Goal: Information Seeking & Learning: Check status

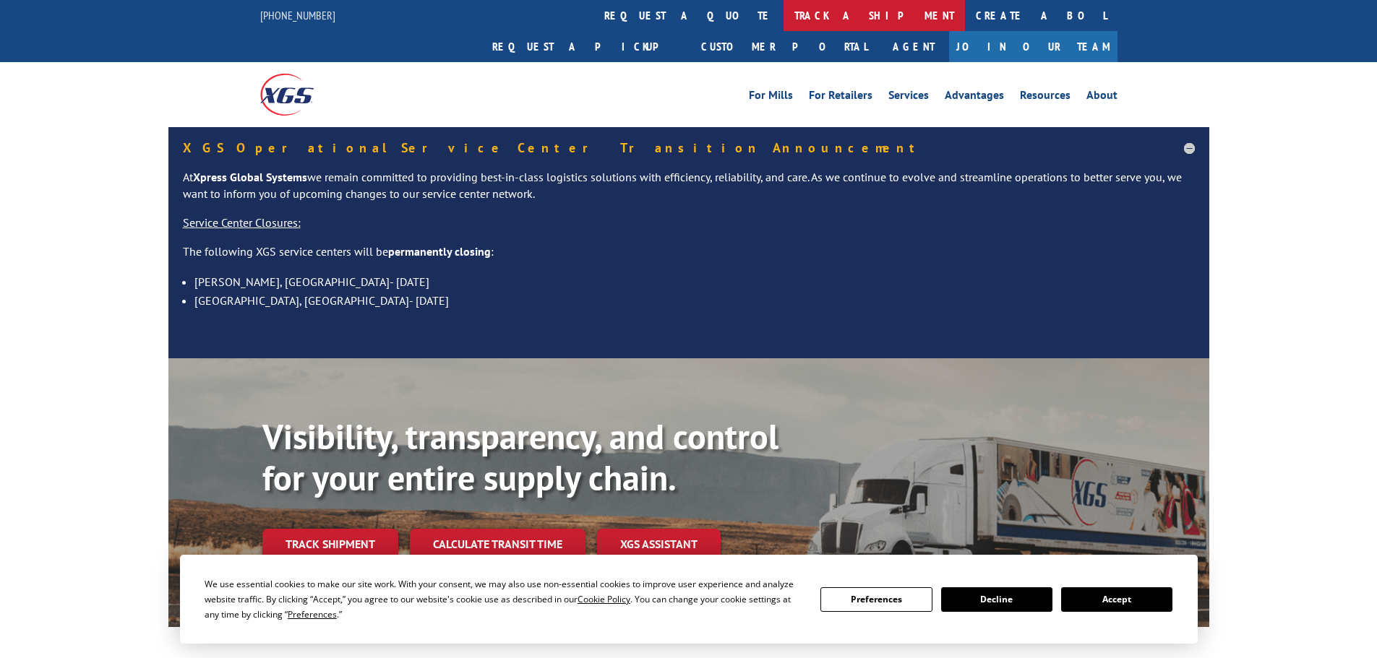
click at [783, 23] on link "track a shipment" at bounding box center [873, 15] width 181 height 31
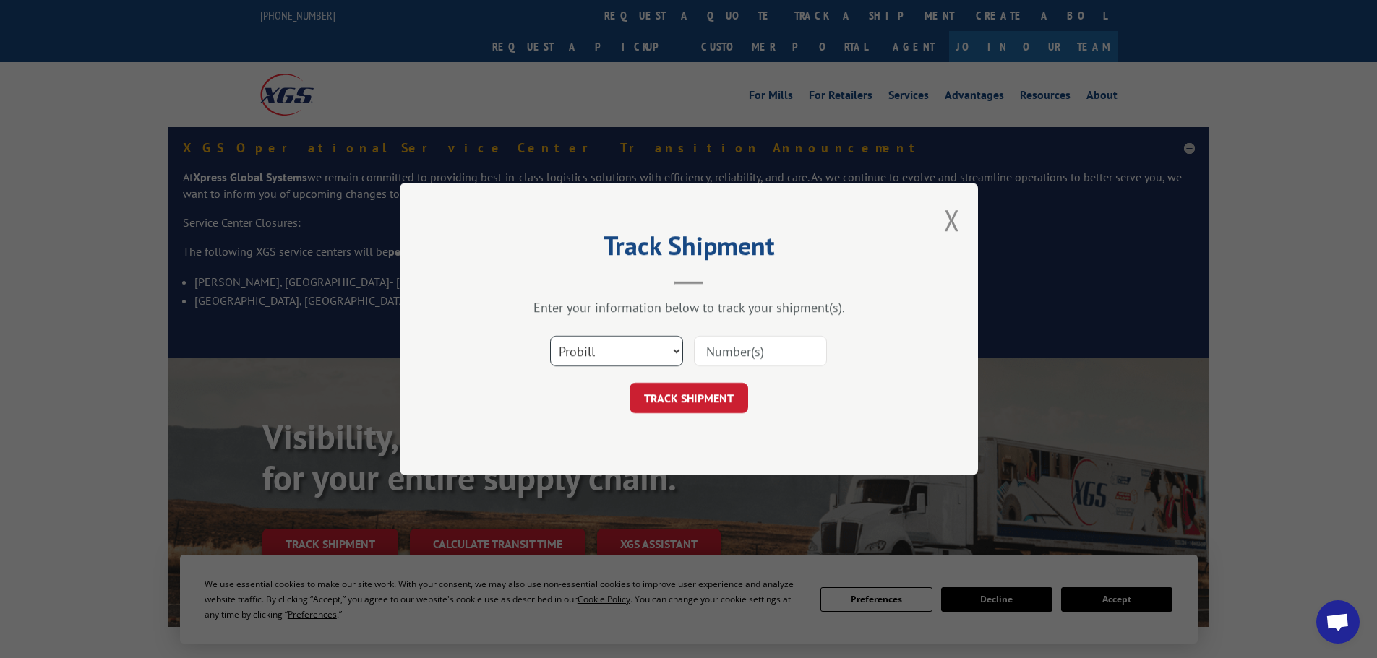
click at [667, 350] on select "Select category... Probill BOL PO" at bounding box center [616, 351] width 133 height 30
select select "po"
click at [550, 336] on select "Select category... Probill BOL PO" at bounding box center [616, 351] width 133 height 30
click at [712, 350] on input at bounding box center [760, 351] width 133 height 30
paste input "28503085"
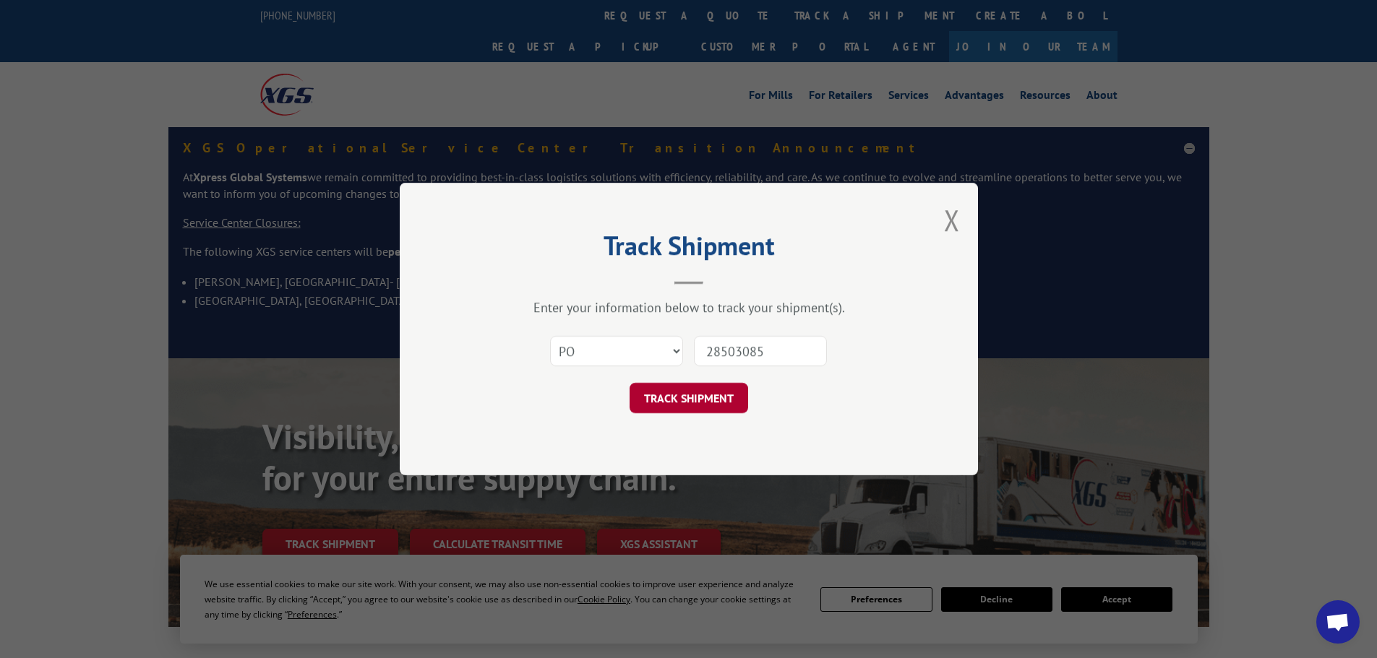
type input "28503085"
click at [686, 404] on button "TRACK SHIPMENT" at bounding box center [688, 398] width 119 height 30
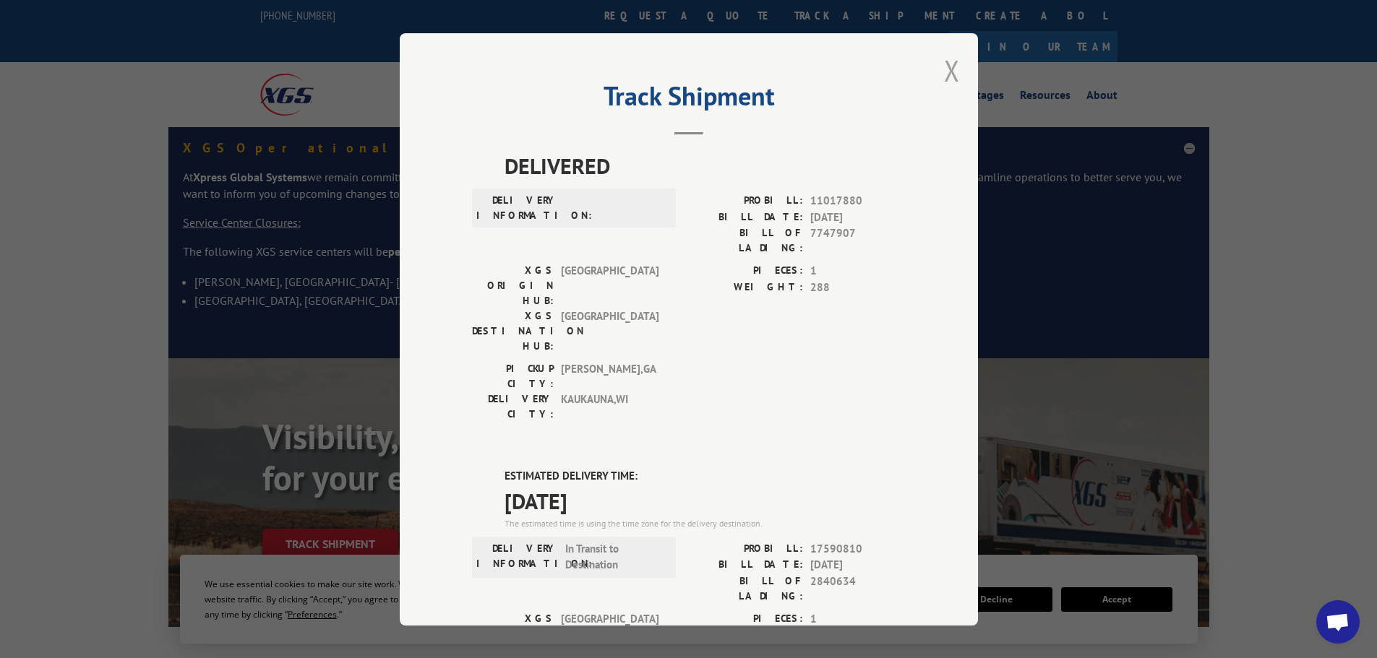
click at [948, 69] on button "Close modal" at bounding box center [952, 70] width 16 height 38
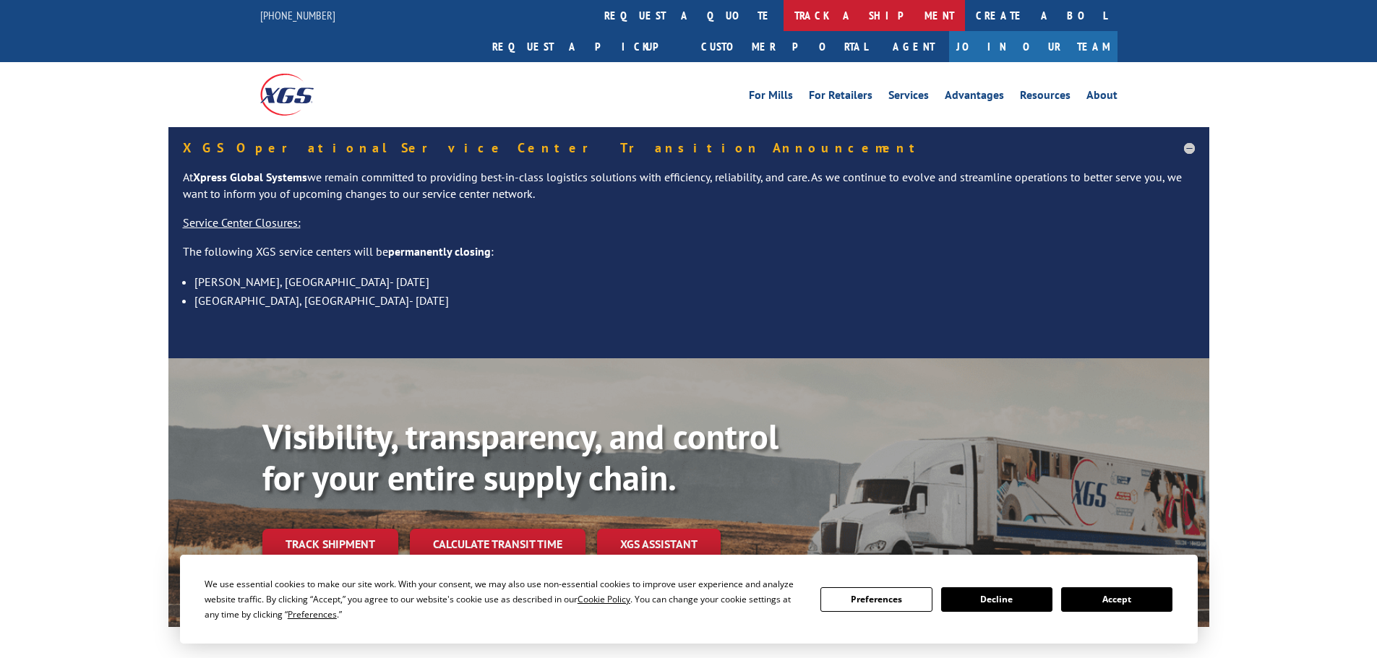
click at [783, 13] on link "track a shipment" at bounding box center [873, 15] width 181 height 31
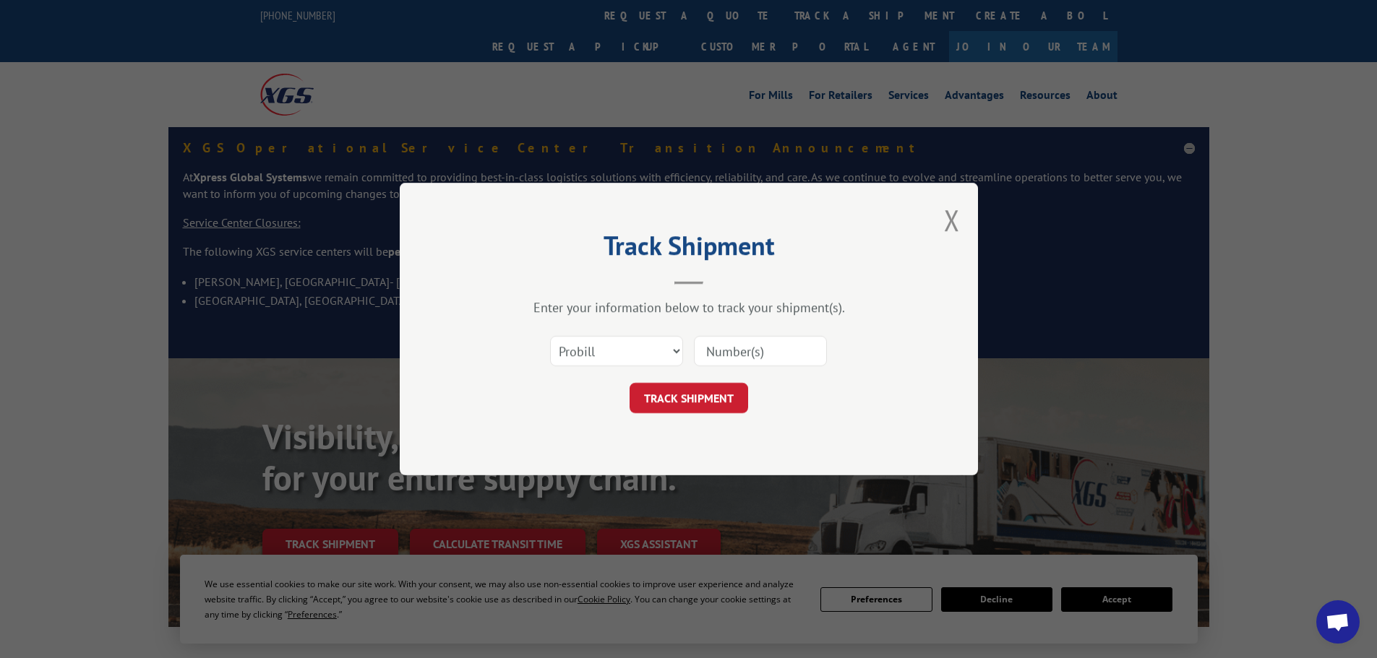
click at [704, 356] on input at bounding box center [760, 351] width 133 height 30
paste input "16330951"
type input "16330951"
click at [699, 387] on button "TRACK SHIPMENT" at bounding box center [688, 398] width 119 height 30
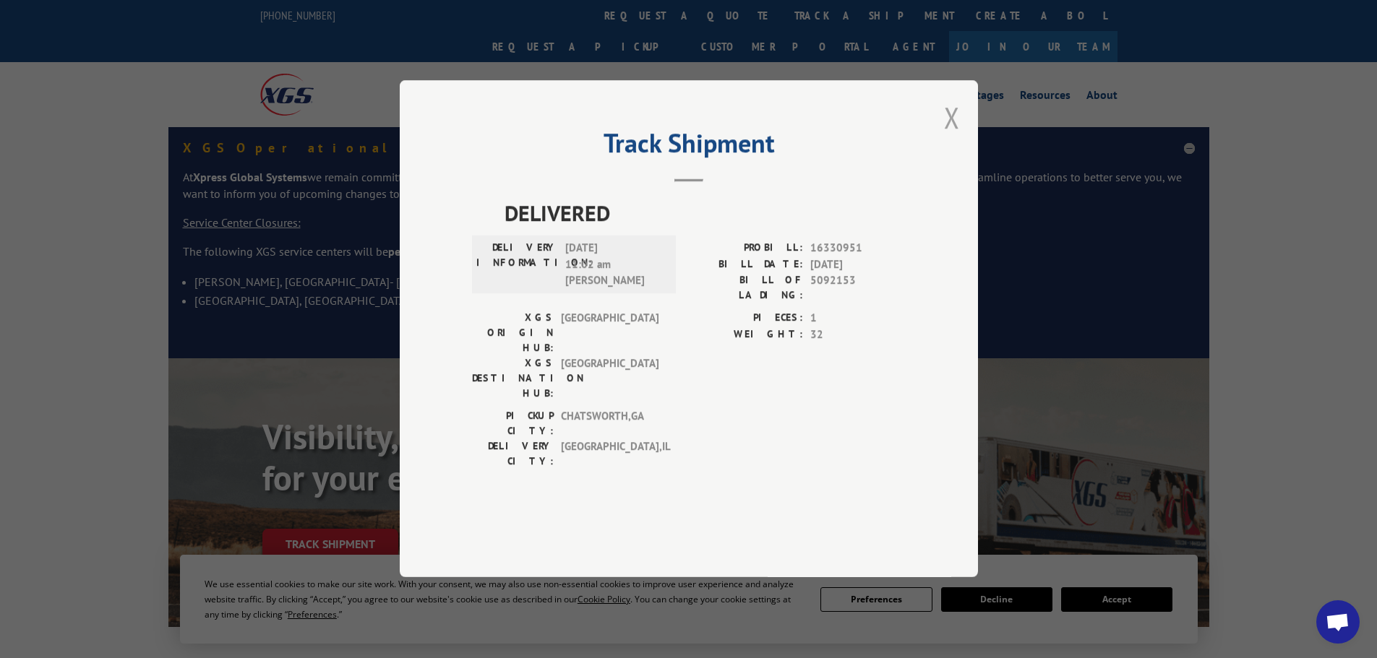
click at [954, 137] on button "Close modal" at bounding box center [952, 117] width 16 height 38
